Goal: Information Seeking & Learning: Learn about a topic

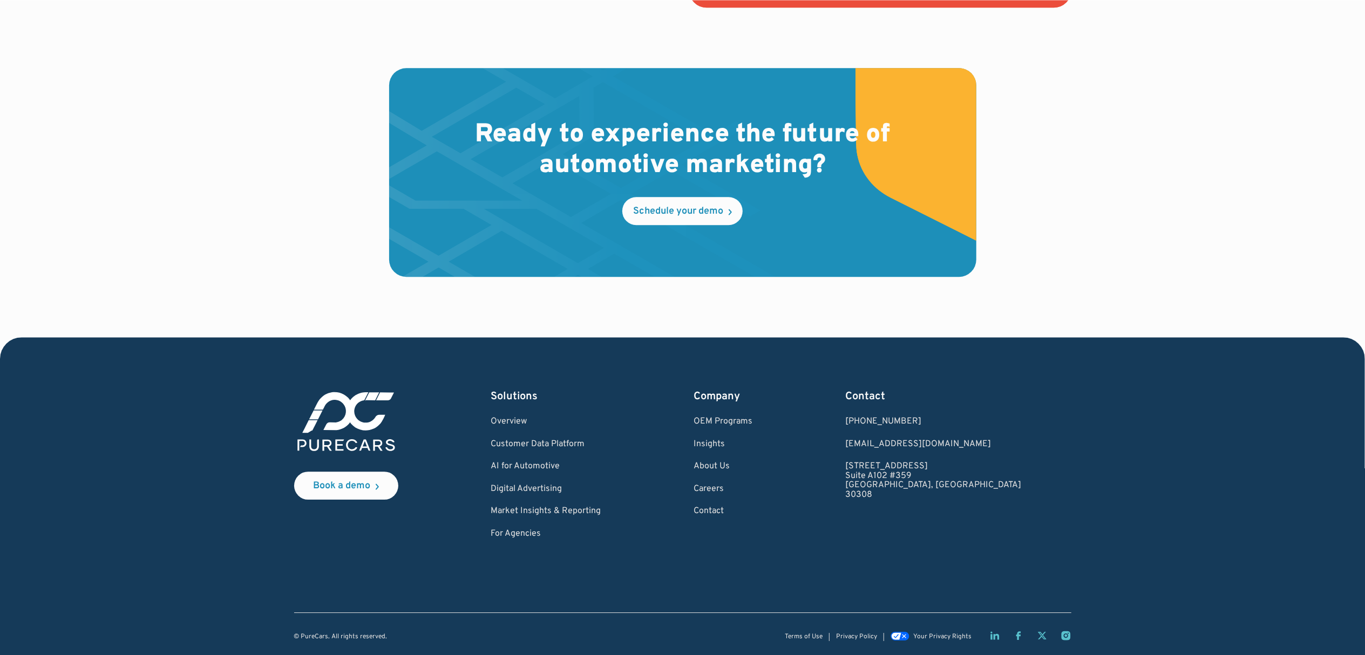
scroll to position [3099, 0]
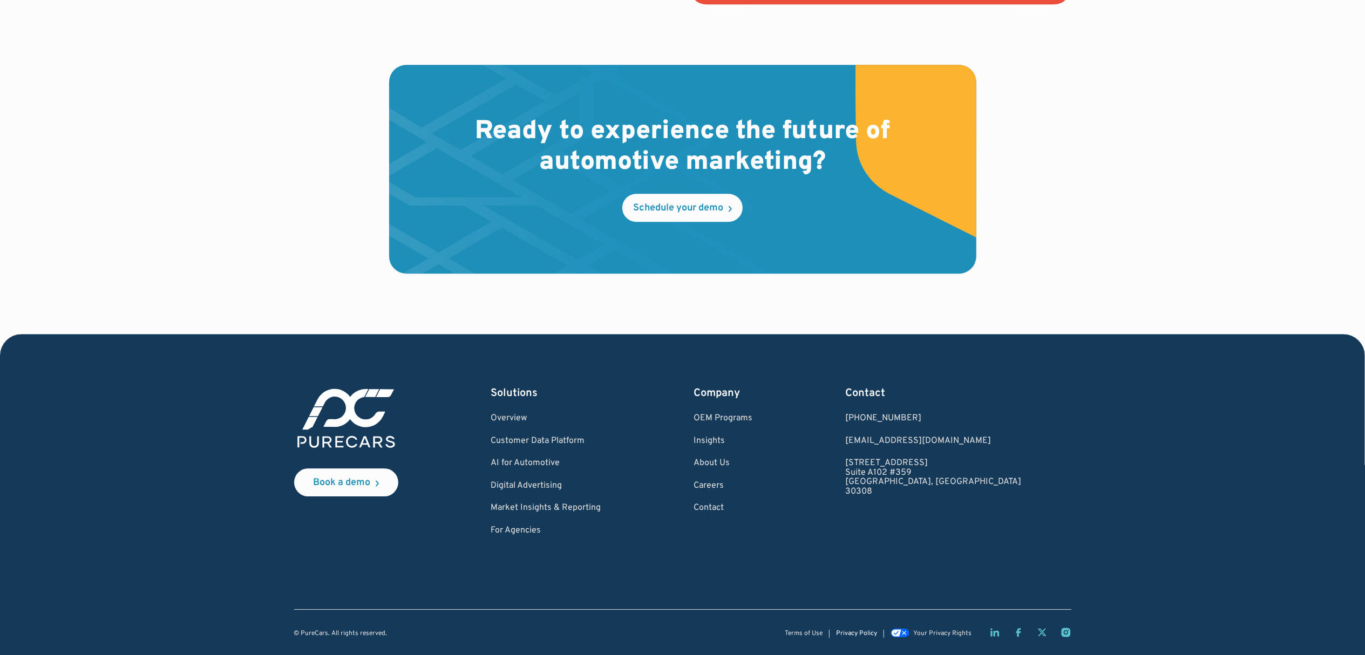
click at [860, 631] on link "Privacy Policy" at bounding box center [856, 633] width 41 height 7
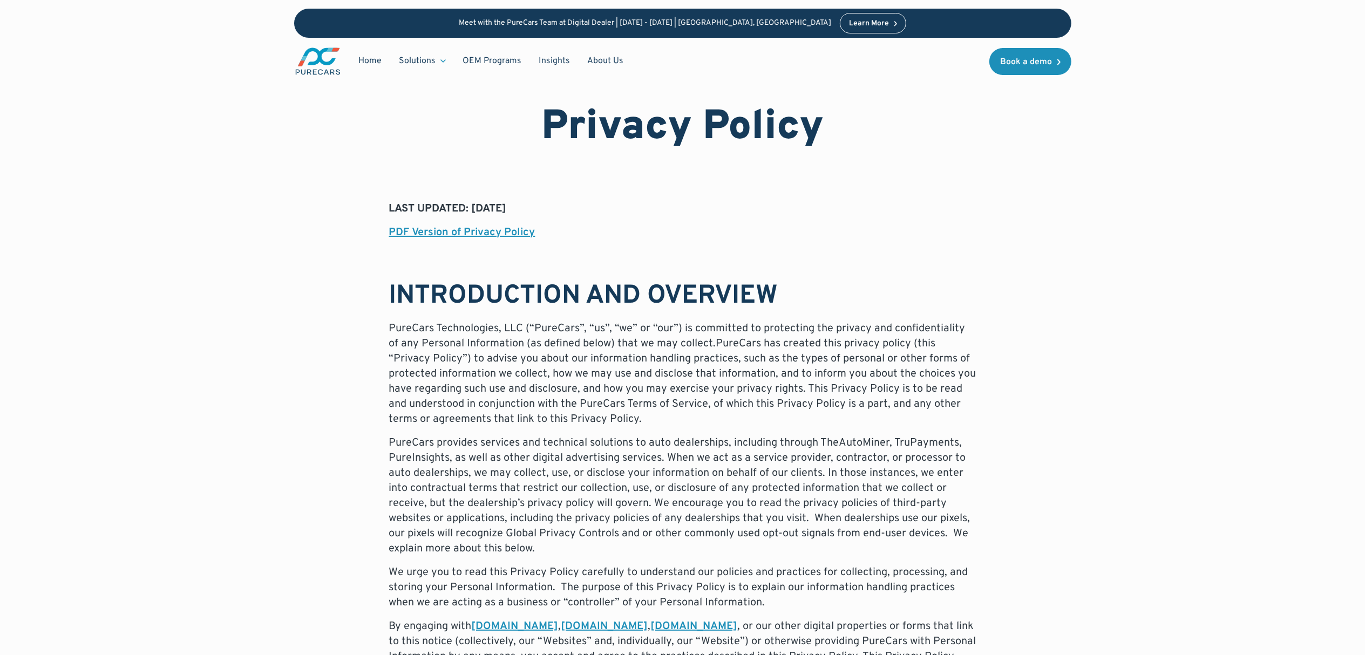
drag, startPoint x: 537, startPoint y: 206, endPoint x: 330, endPoint y: 212, distance: 207.3
drag, startPoint x: 608, startPoint y: 195, endPoint x: 617, endPoint y: 210, distance: 18.0
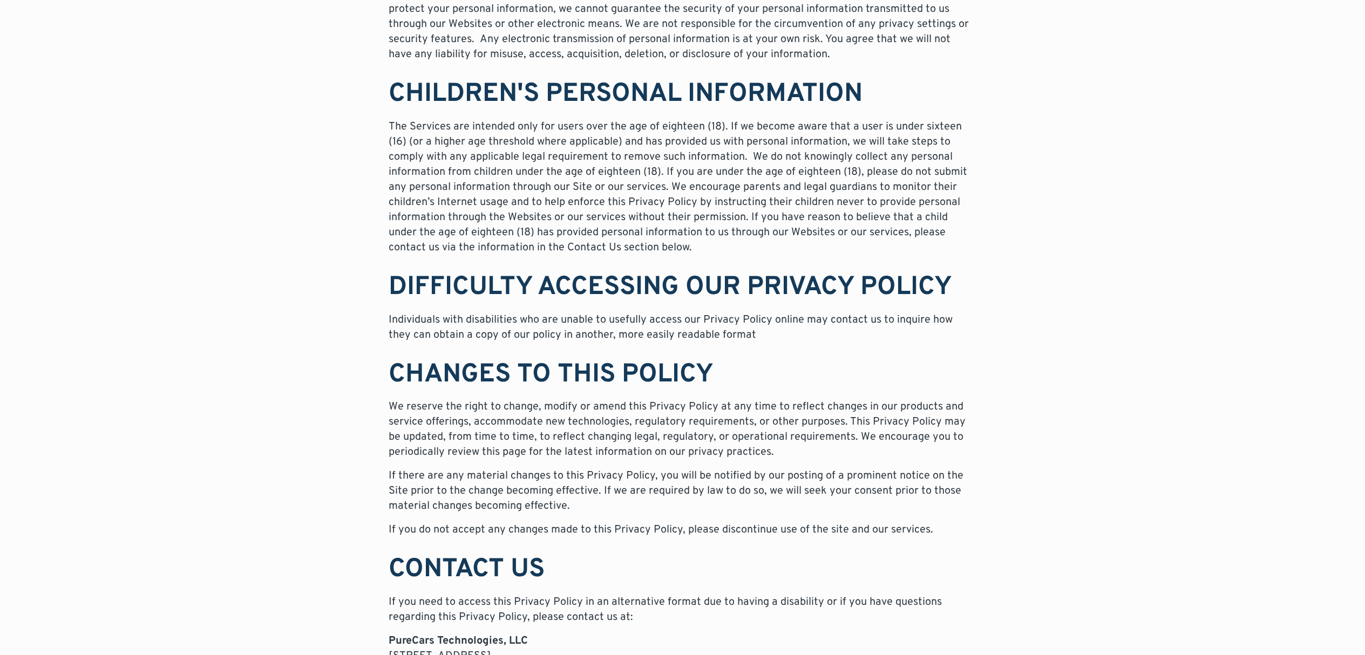
scroll to position [7073, 0]
